Goal: Task Accomplishment & Management: Complete application form

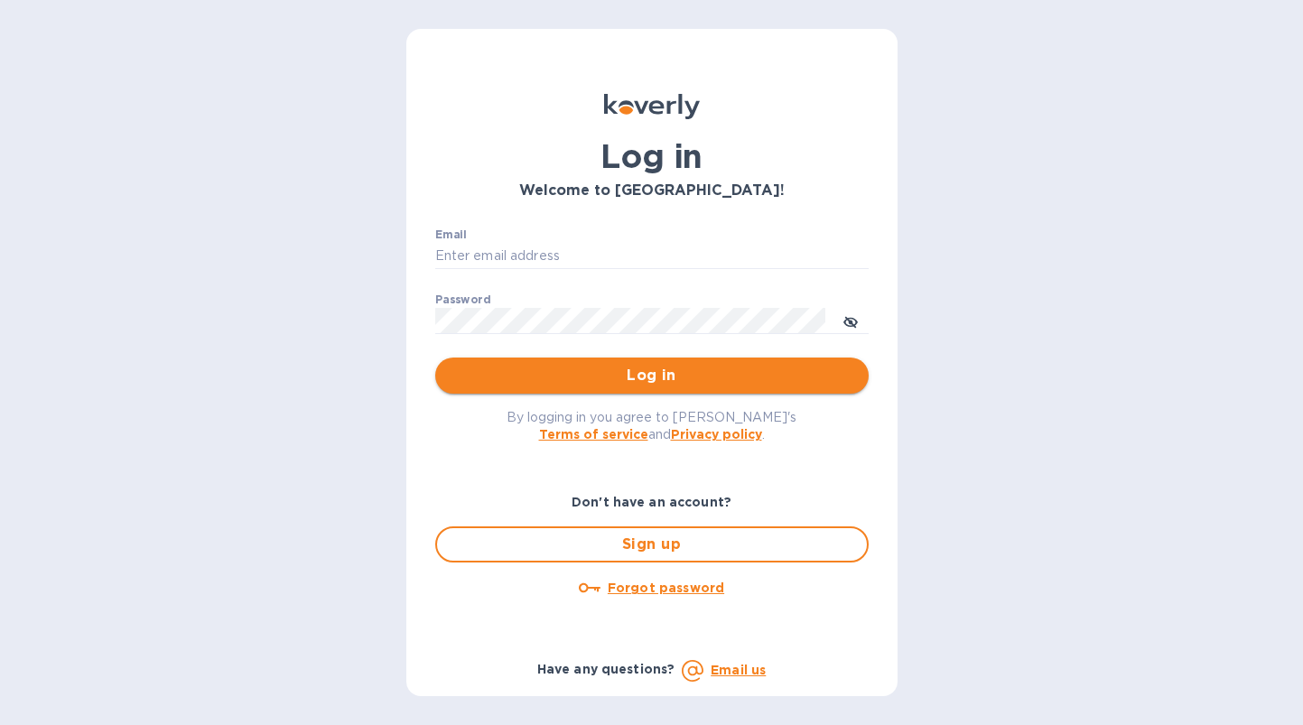
type input "edward@kartash.com"
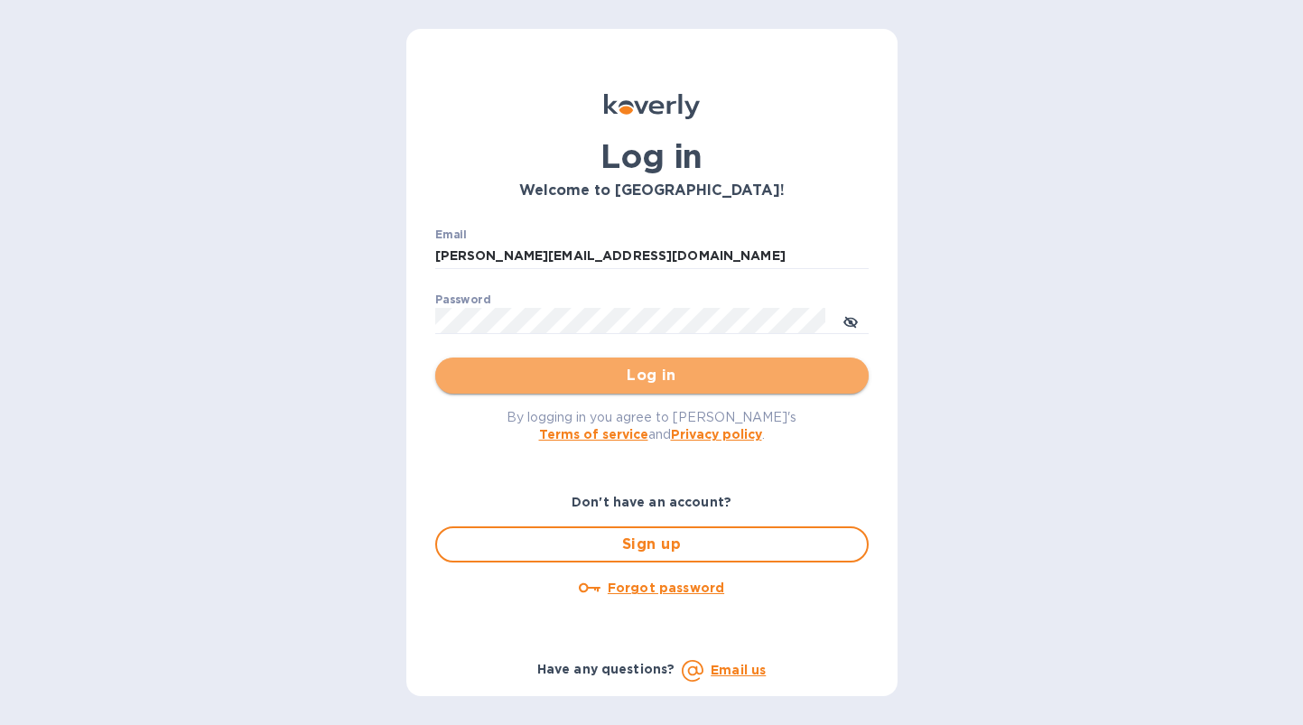
click at [653, 377] on span "Log in" at bounding box center [652, 376] width 404 height 22
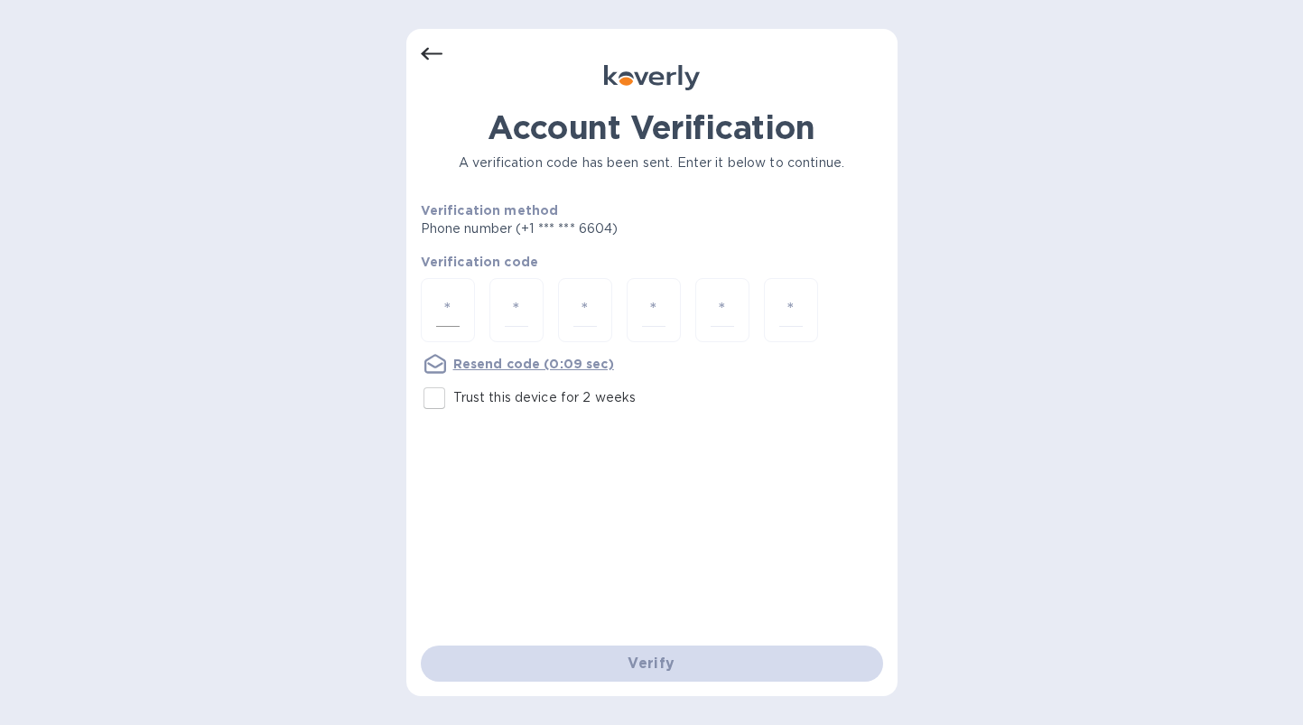
click at [444, 320] on input "number" at bounding box center [447, 309] width 23 height 33
type input "5"
type input "6"
type input "0"
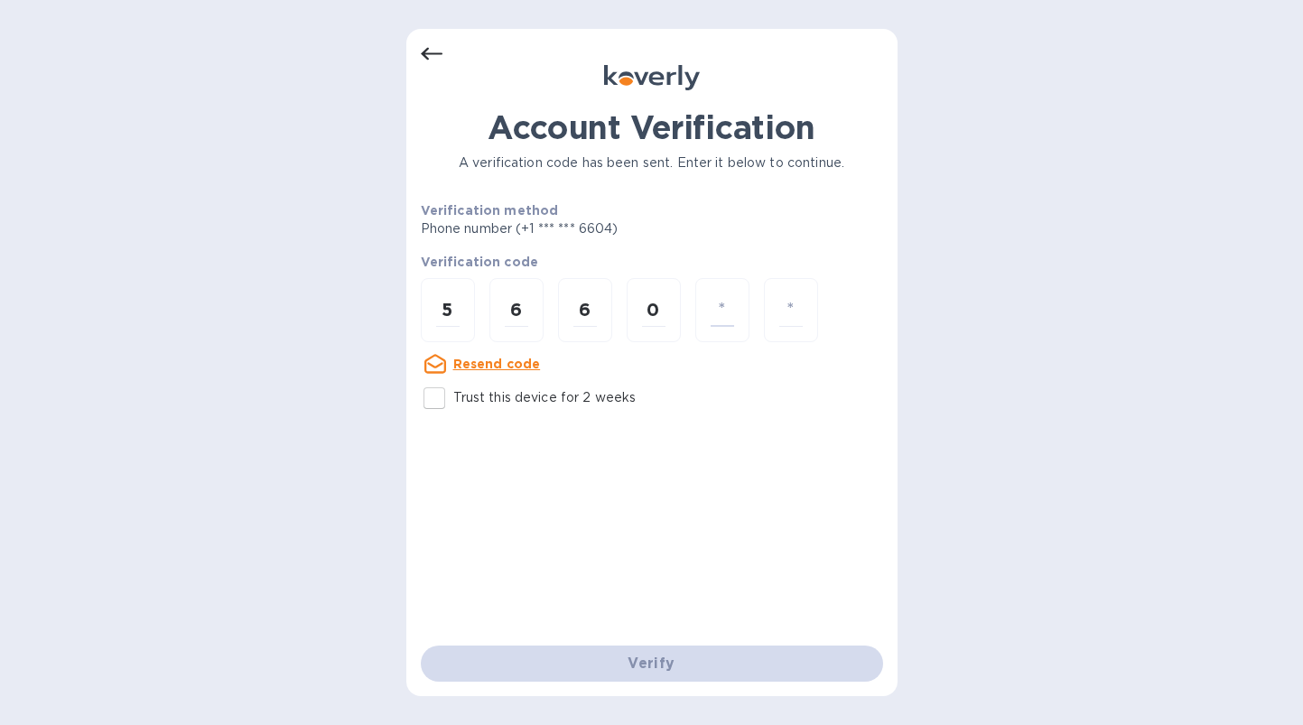
type input "0"
type input "2"
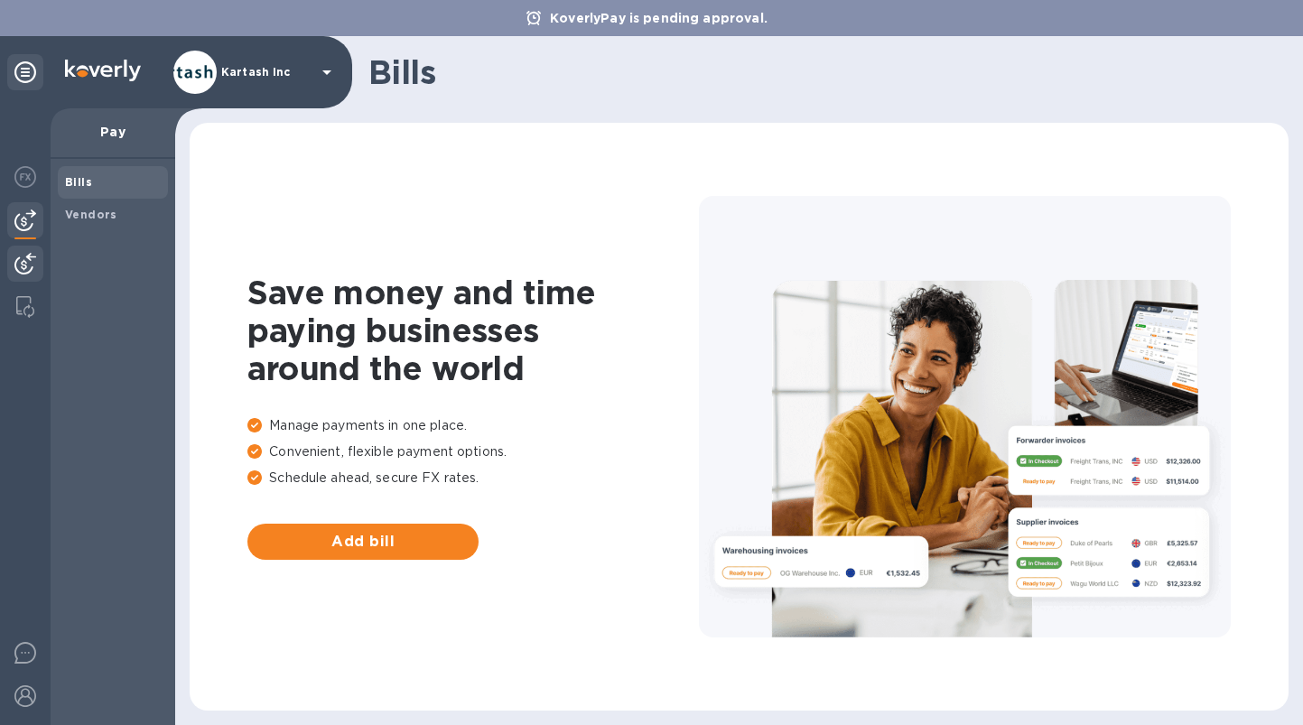
click at [28, 267] on img at bounding box center [25, 264] width 22 height 22
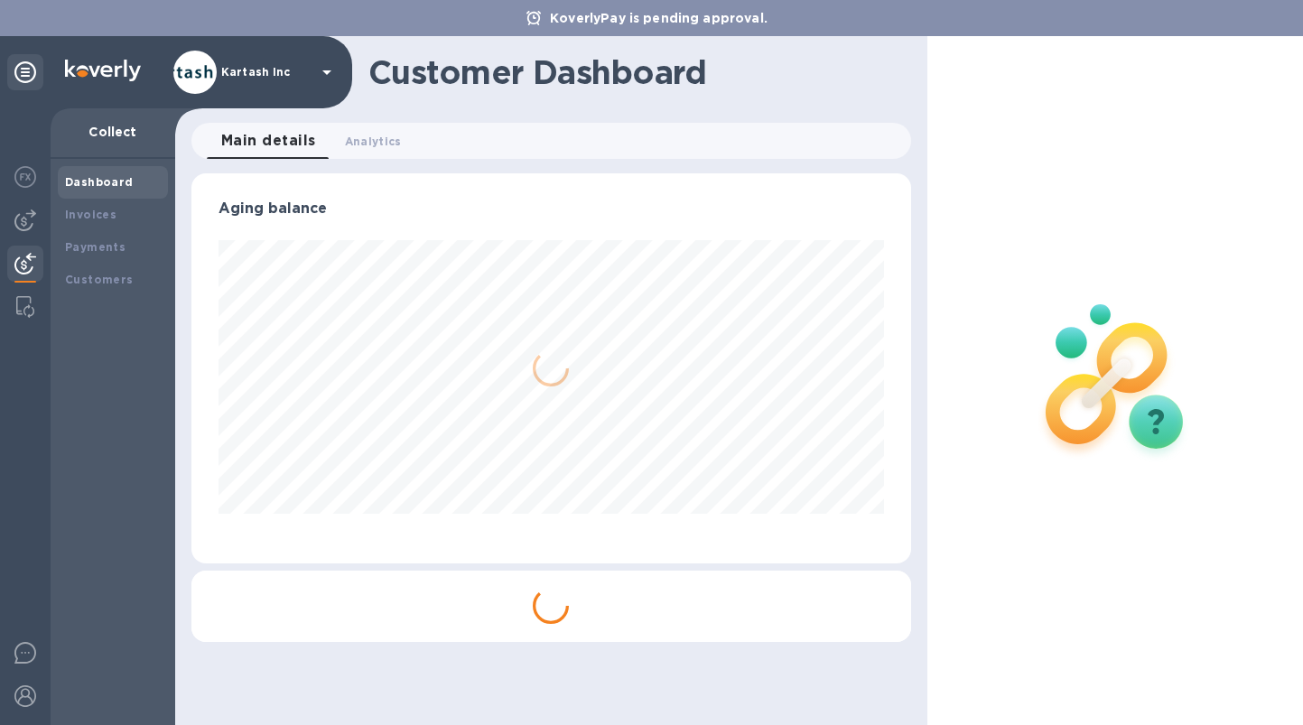
scroll to position [390, 719]
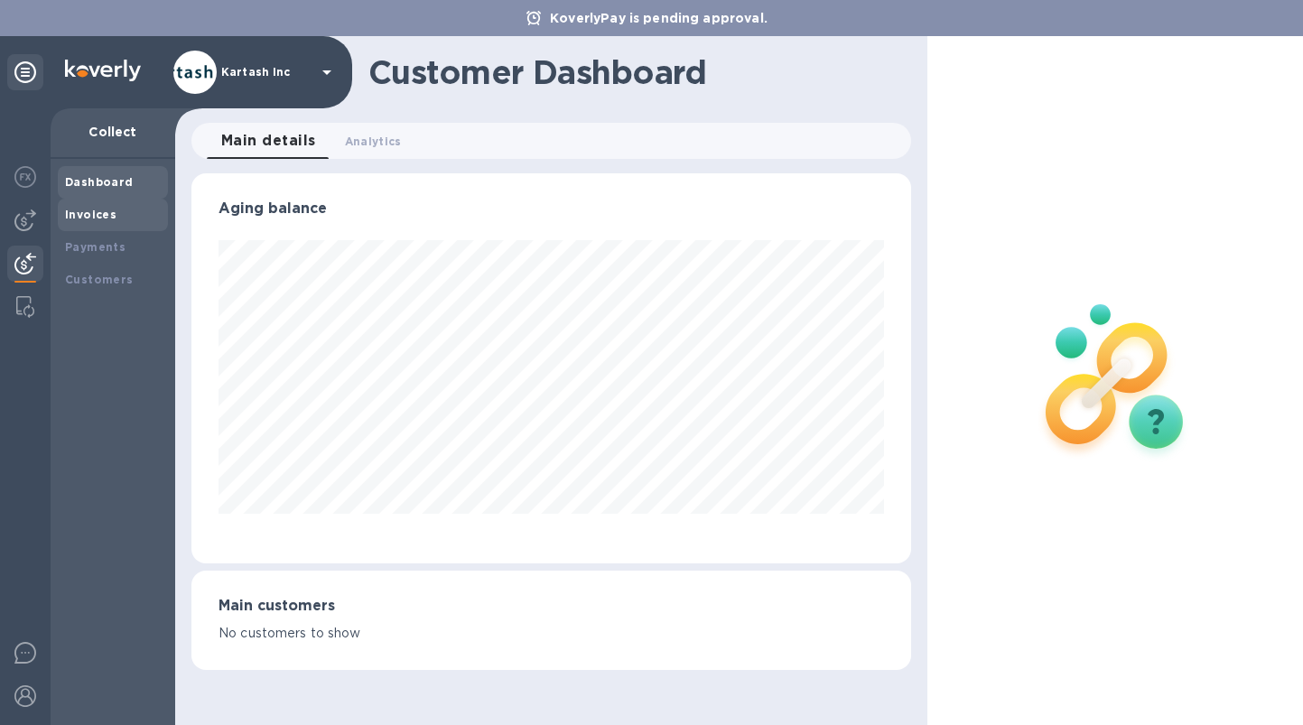
click at [95, 213] on b "Invoices" at bounding box center [90, 215] width 51 height 14
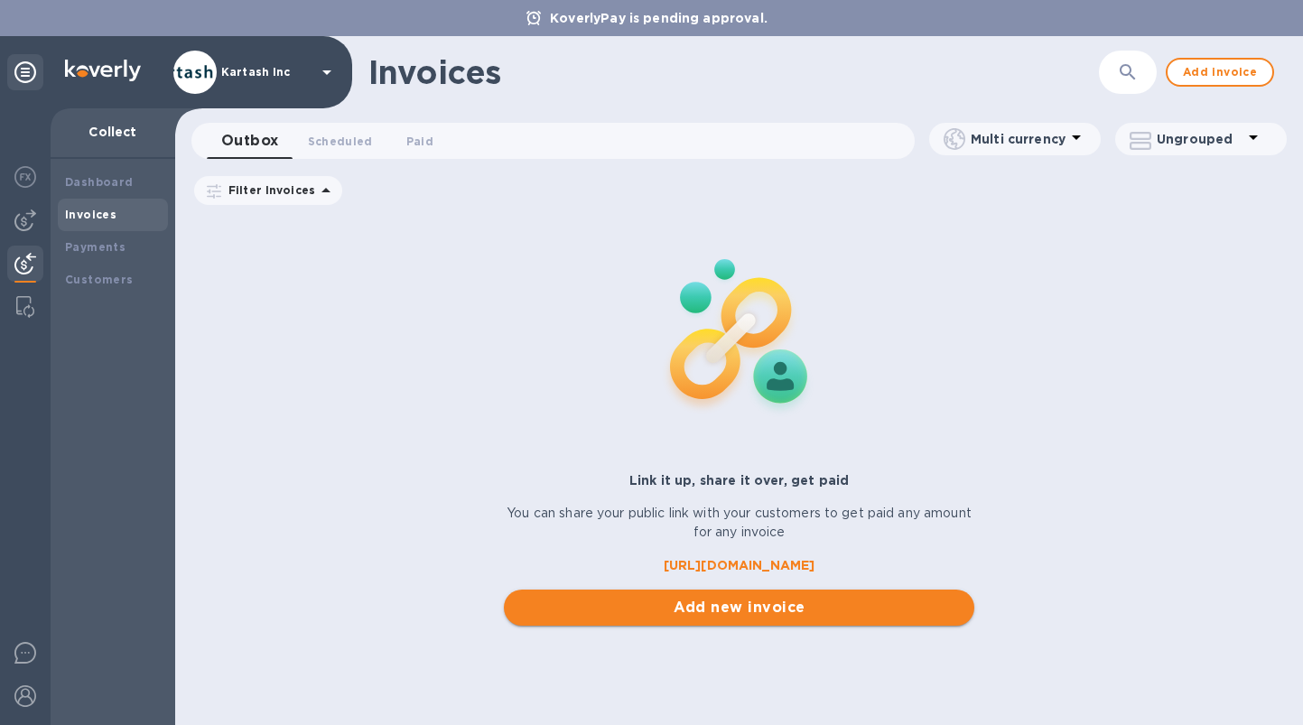
click at [737, 614] on span "Add new invoice" at bounding box center [738, 608] width 441 height 22
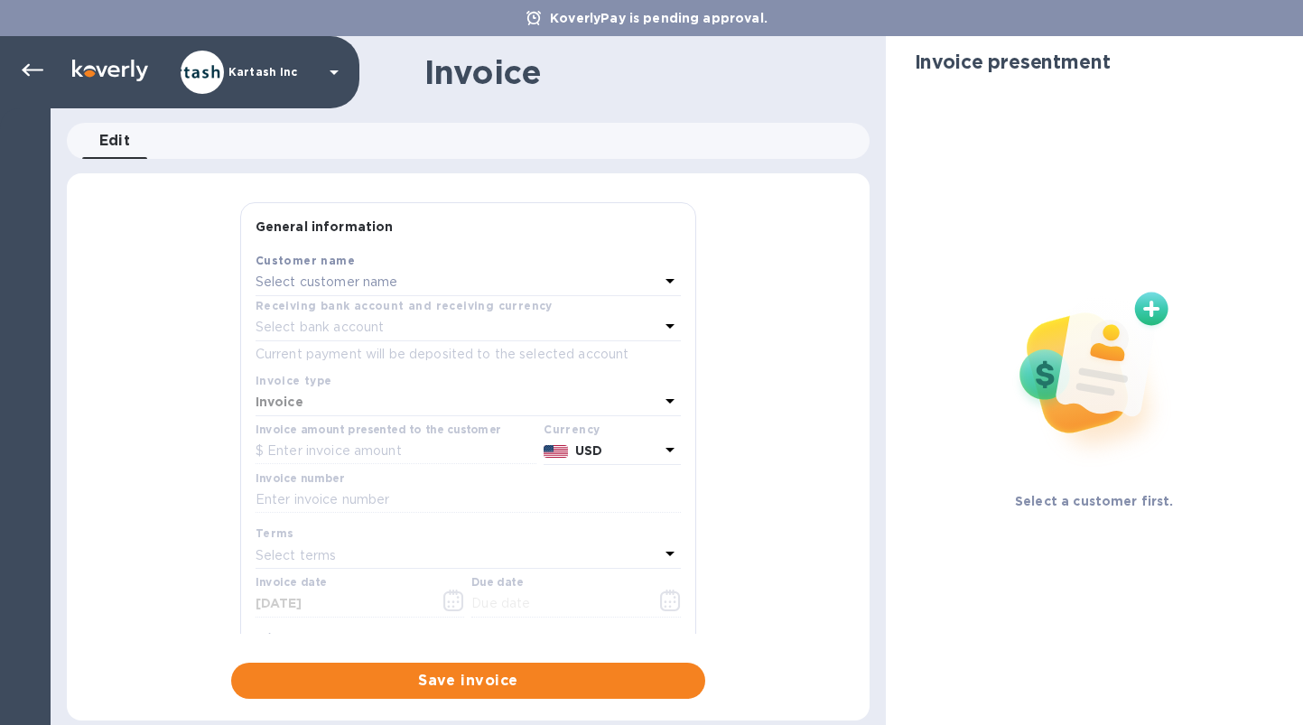
click at [490, 280] on div "Select customer name" at bounding box center [457, 282] width 404 height 25
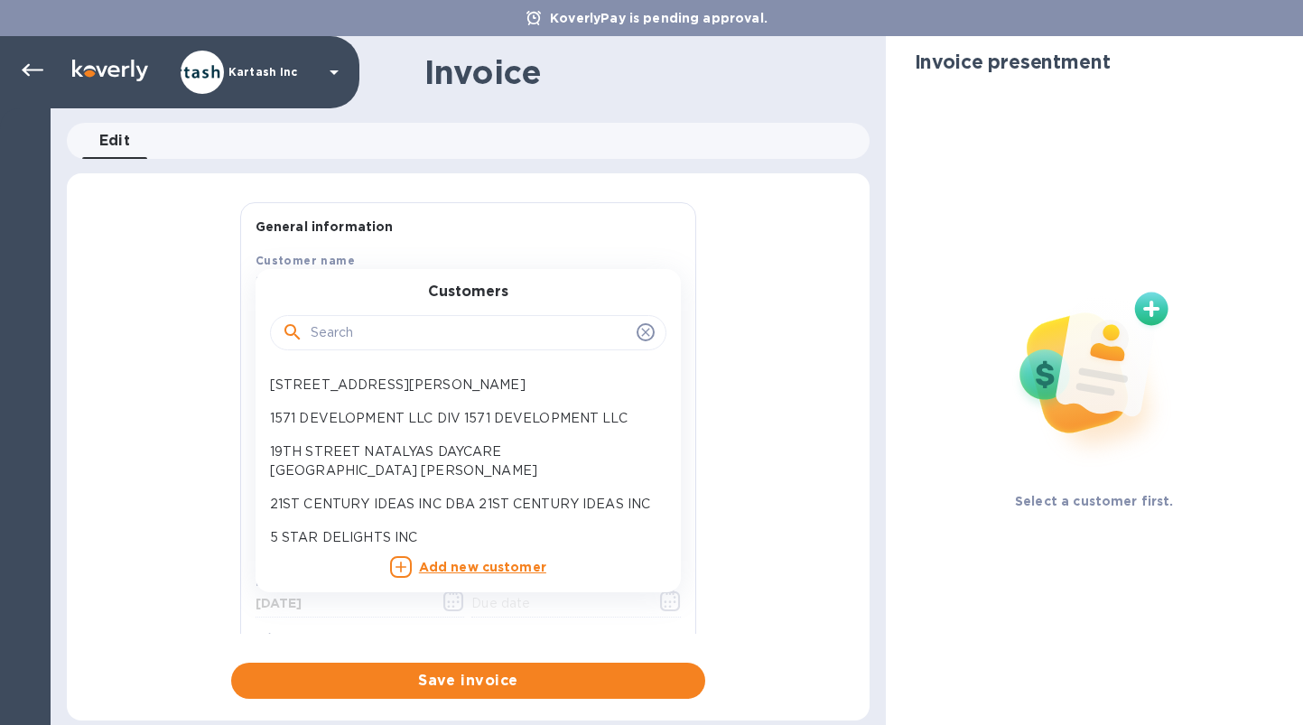
click at [469, 317] on div at bounding box center [468, 333] width 396 height 36
click at [465, 321] on input "text" at bounding box center [470, 333] width 319 height 27
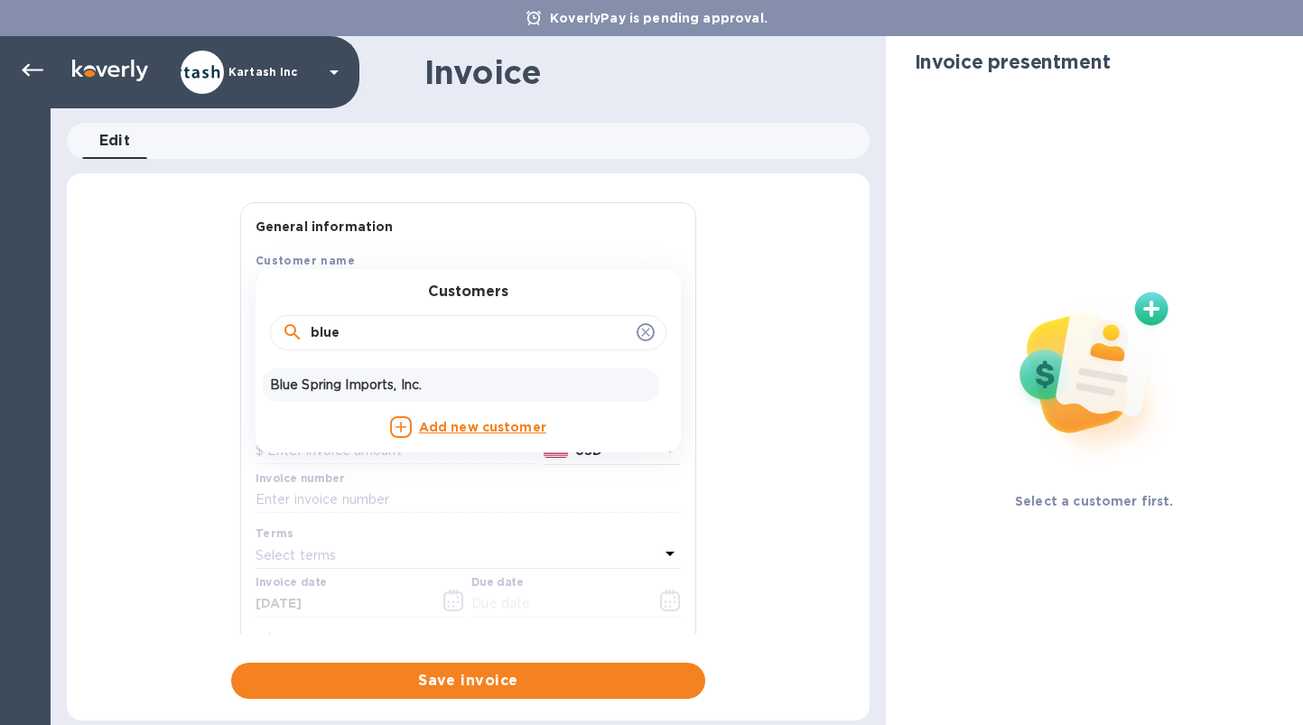
type input "blue"
click at [414, 397] on div "Blue Spring Imports, Inc." at bounding box center [461, 384] width 396 height 33
type input "[DATE]"
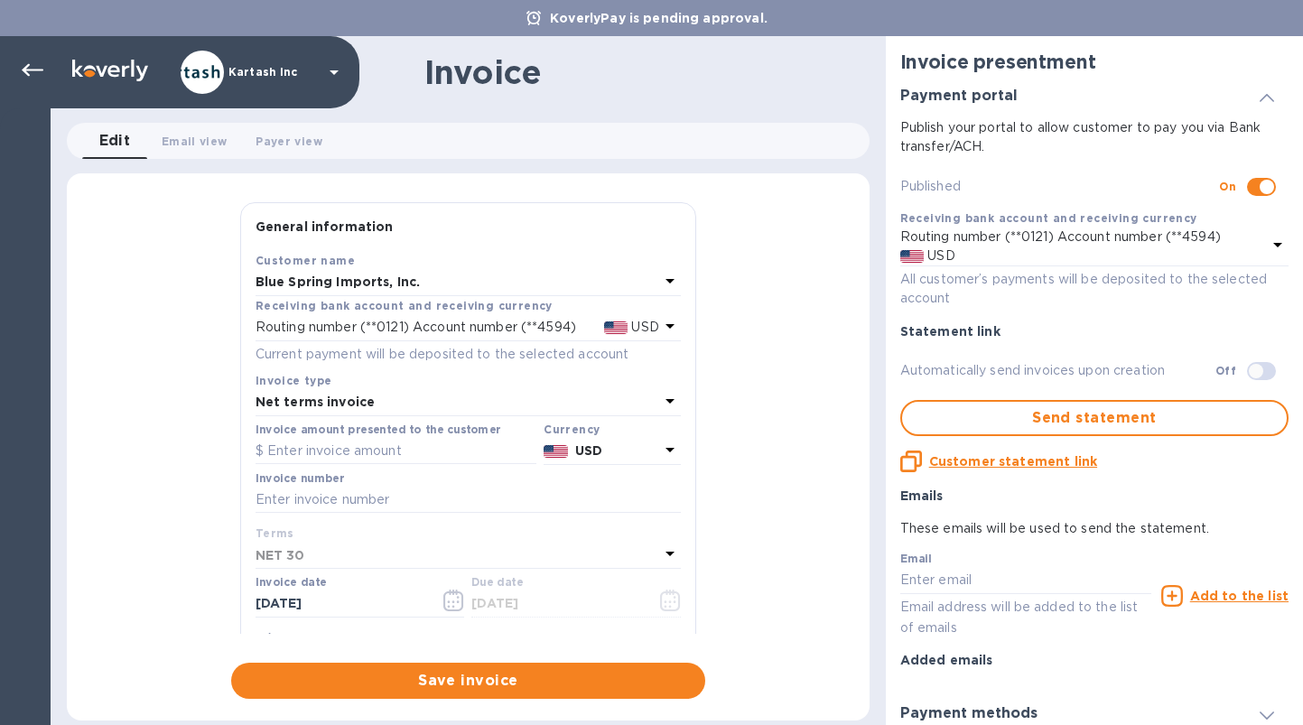
click at [409, 398] on div "Net terms invoice" at bounding box center [457, 402] width 404 height 25
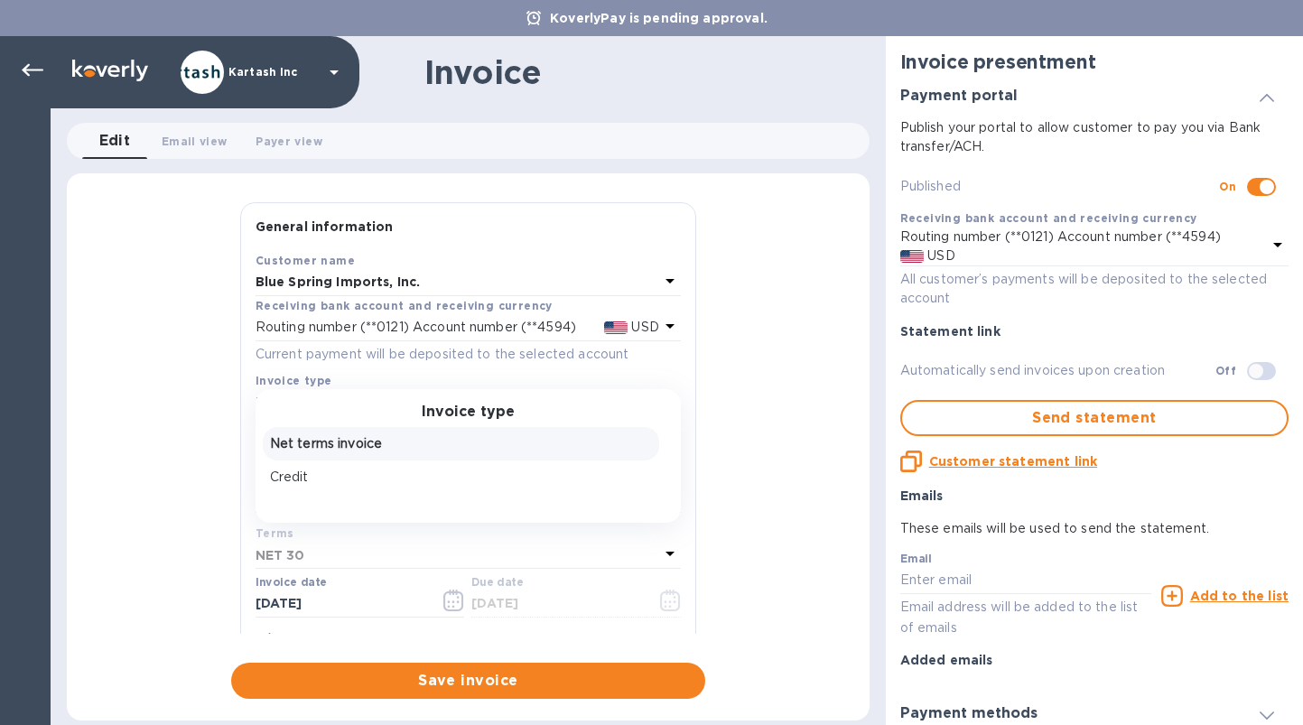
click at [390, 440] on p "Net terms invoice" at bounding box center [461, 443] width 382 height 19
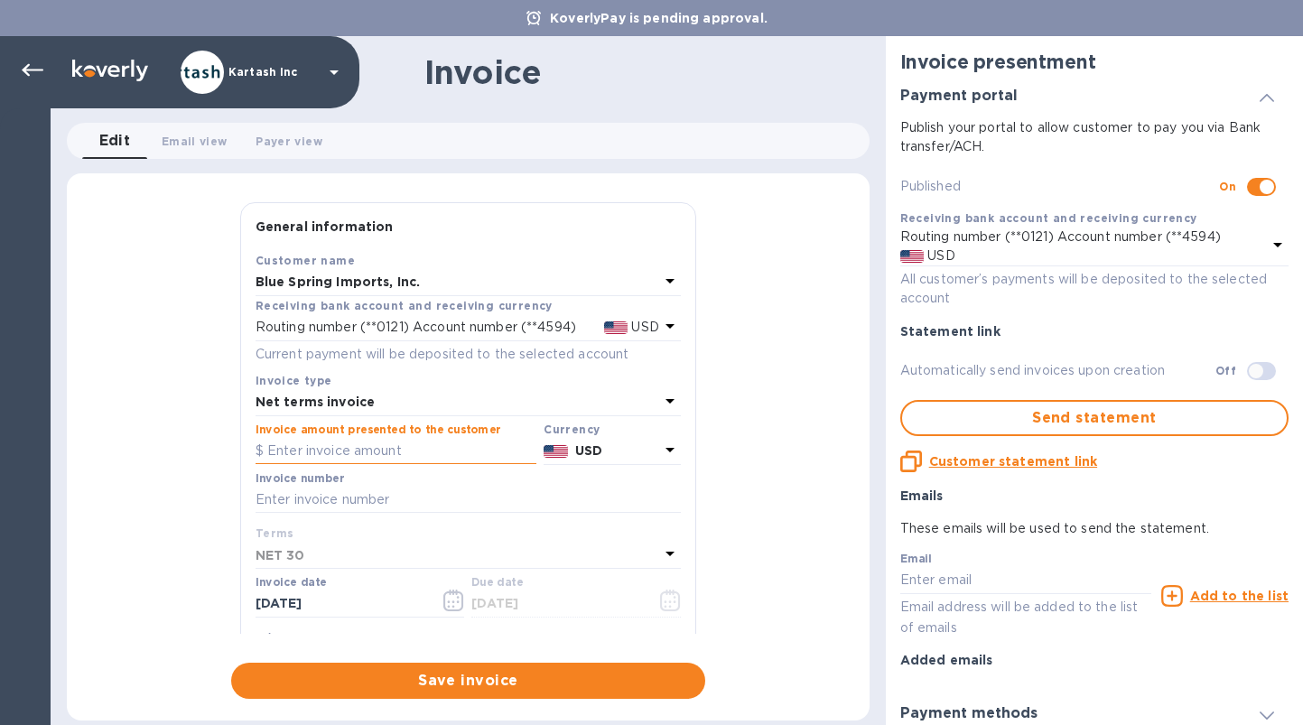
click at [386, 456] on input "text" at bounding box center [395, 451] width 281 height 27
type input "40,000"
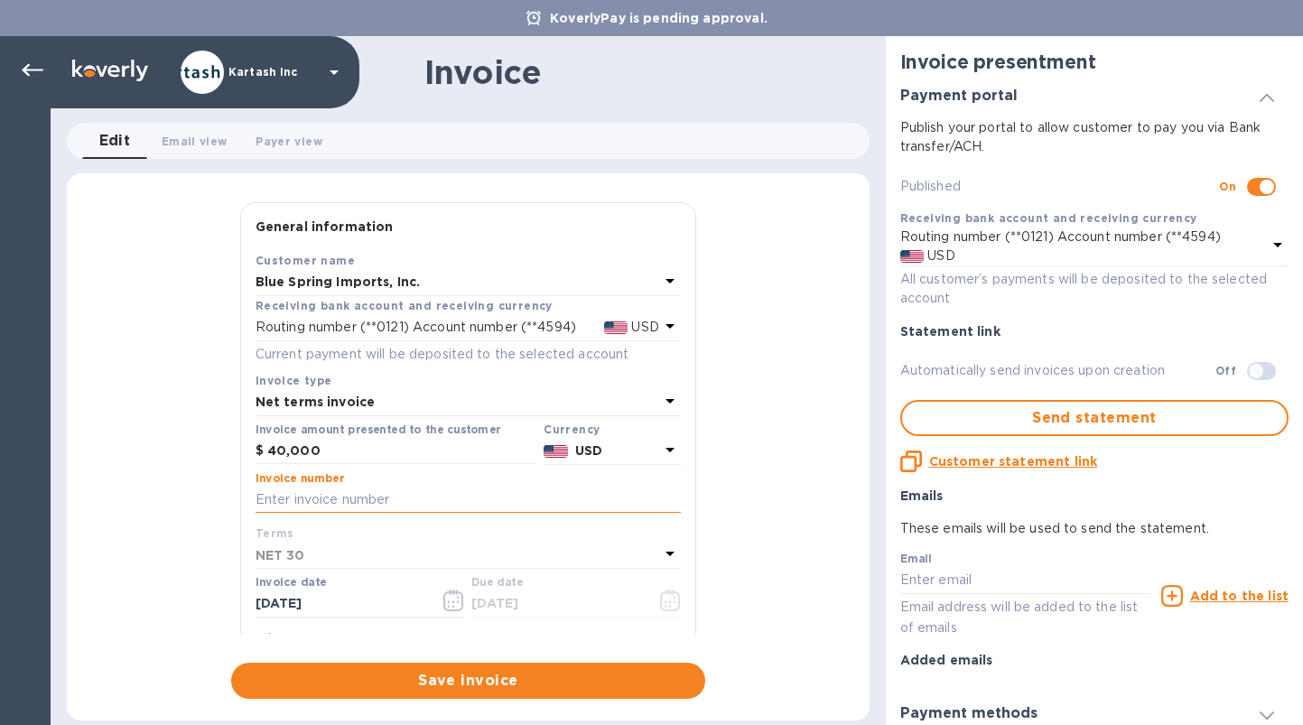
paste input "0109353"
type input "0109353"
click at [543, 557] on div "NET 30" at bounding box center [457, 555] width 404 height 25
click at [659, 562] on icon at bounding box center [670, 554] width 22 height 22
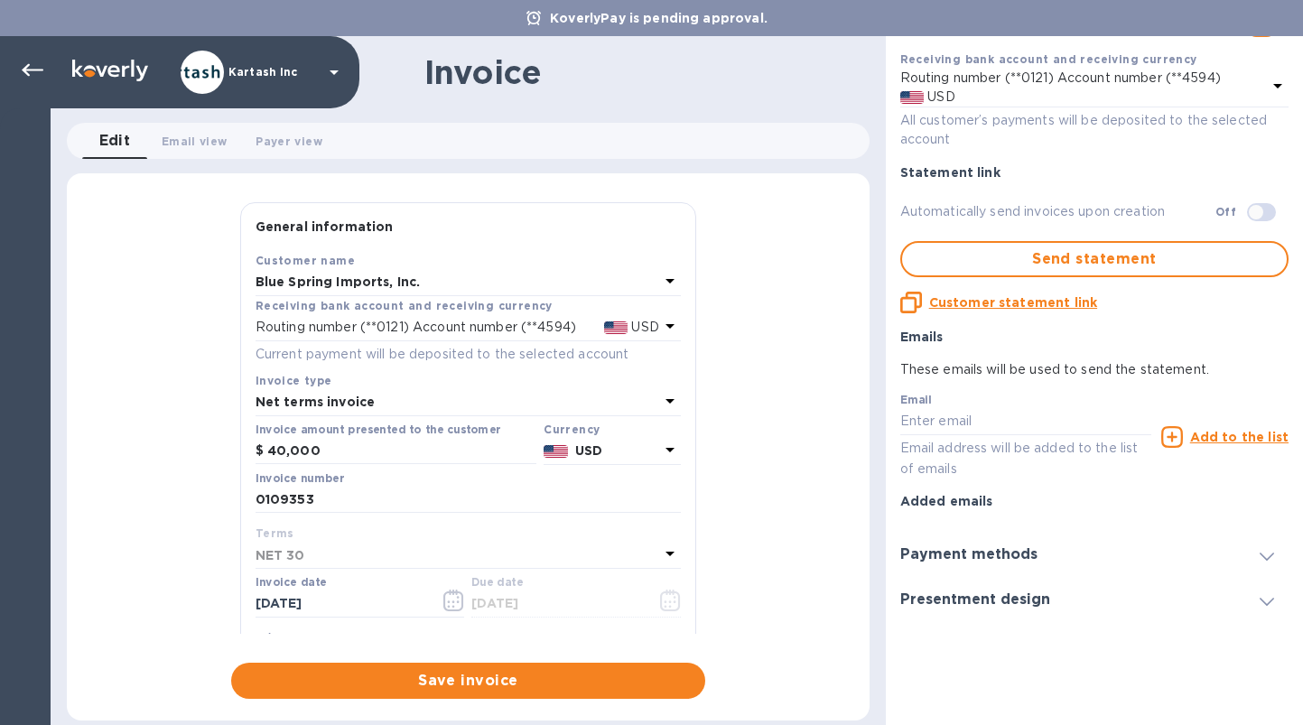
scroll to position [162, 0]
click at [506, 675] on span "Save invoice" at bounding box center [468, 681] width 445 height 22
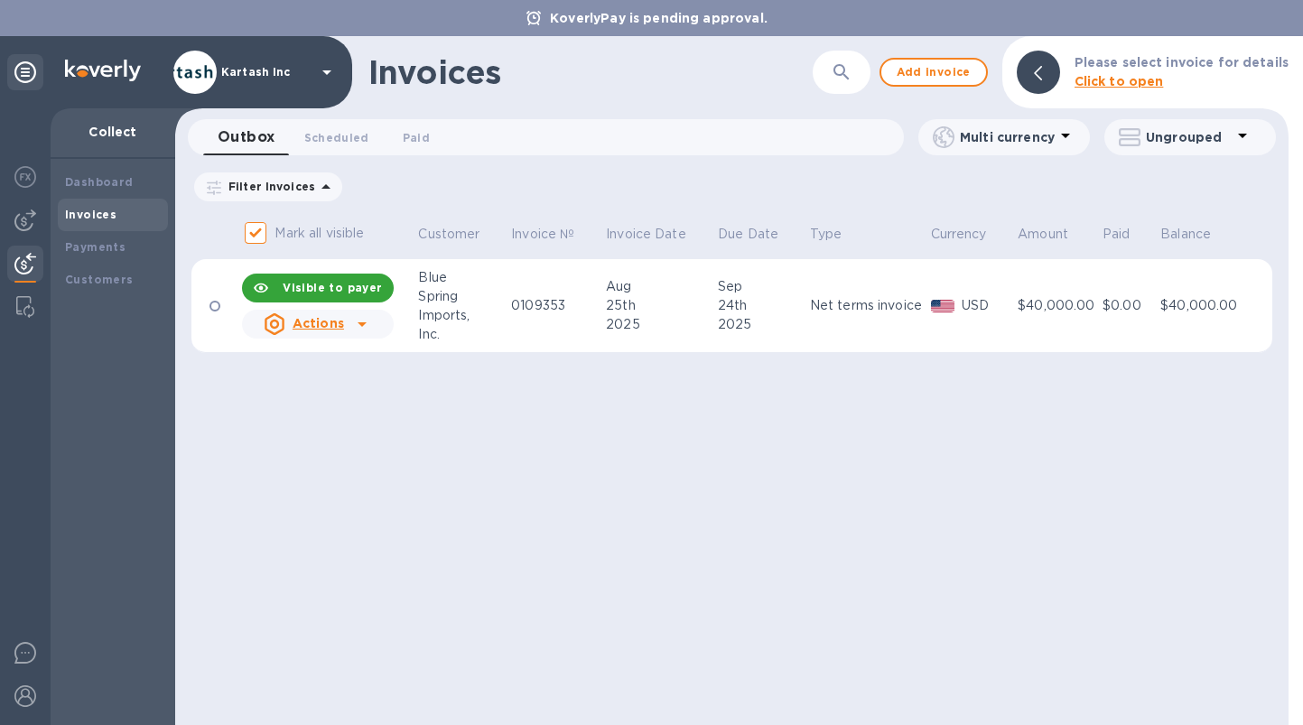
click at [348, 320] on div at bounding box center [362, 324] width 29 height 29
click at [366, 328] on icon at bounding box center [362, 324] width 22 height 22
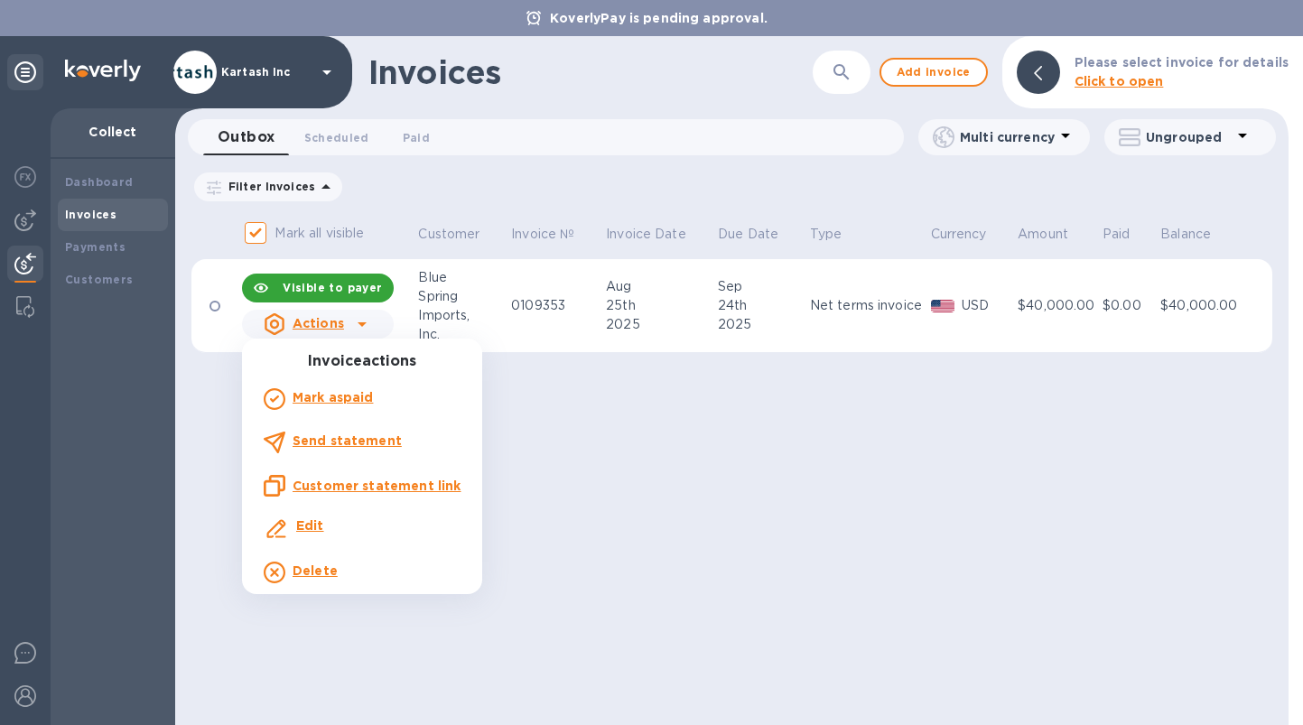
click at [545, 499] on div at bounding box center [651, 362] width 1303 height 725
